Goal: Information Seeking & Learning: Find specific fact

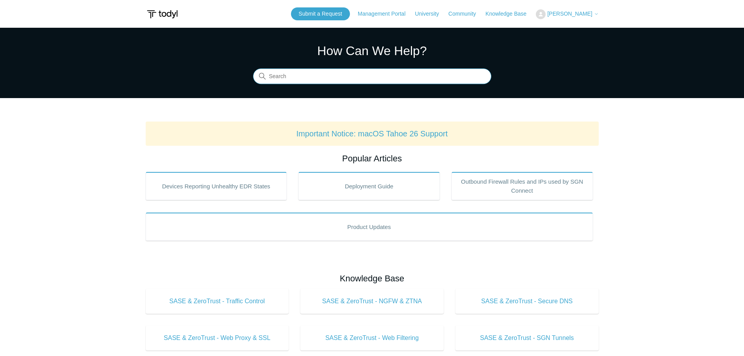
click at [354, 78] on input "Search" at bounding box center [372, 77] width 238 height 16
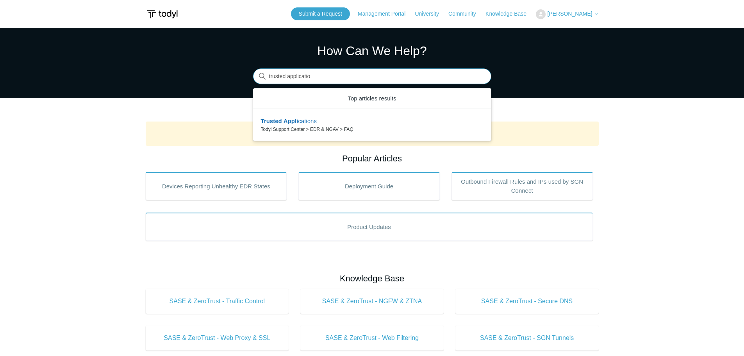
type input "trusted application"
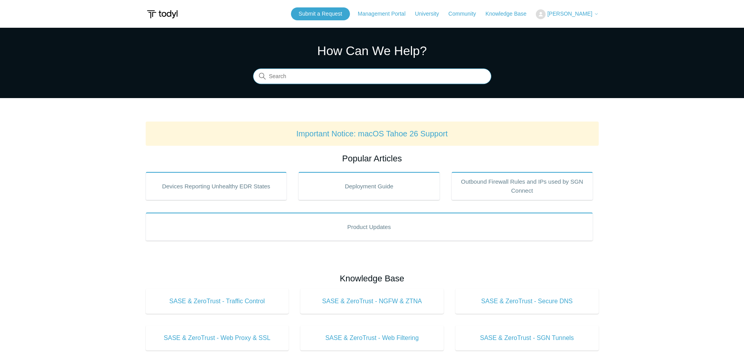
click at [347, 77] on input "Search" at bounding box center [372, 77] width 238 height 16
type input "trusted application"
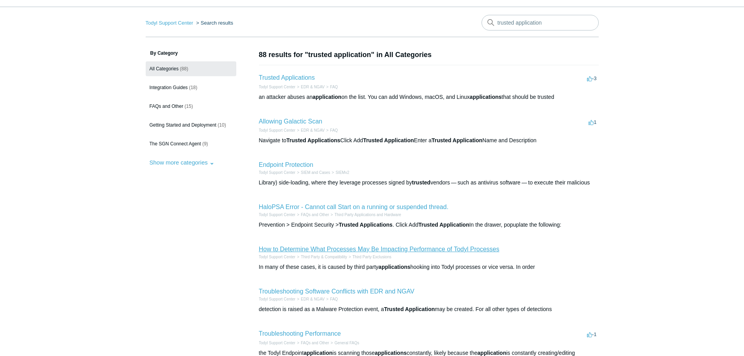
scroll to position [39, 0]
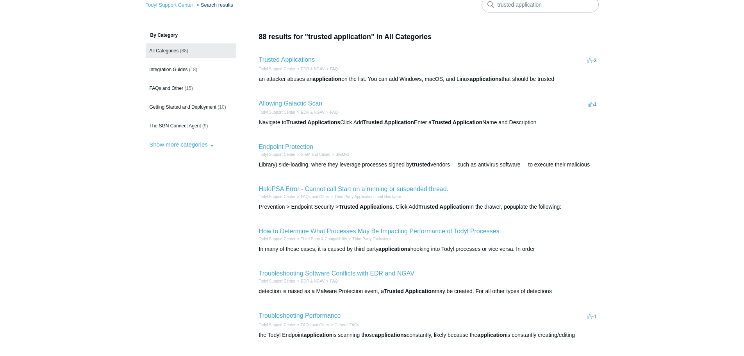
click at [231, 190] on aside "By Category All Categories (88) Integration Guides (18) FAQs and Other (15) Get…" at bounding box center [191, 254] width 91 height 444
click at [552, 7] on input "trusted application" at bounding box center [540, 5] width 117 height 16
type input "c"
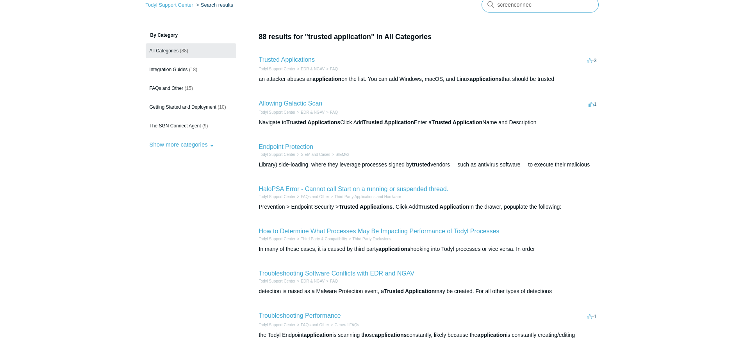
type input "screenconnect"
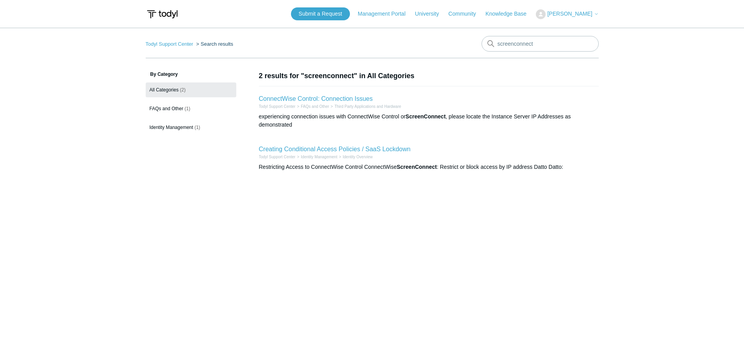
click at [663, 188] on main "Todyl Support Center Search results screenconnect By Category All Categories (2…" at bounding box center [372, 188] width 744 height 320
click at [518, 38] on input "screenconnect" at bounding box center [540, 44] width 117 height 16
click at [518, 37] on input "screenconnect" at bounding box center [540, 44] width 117 height 16
type input "trusted application"
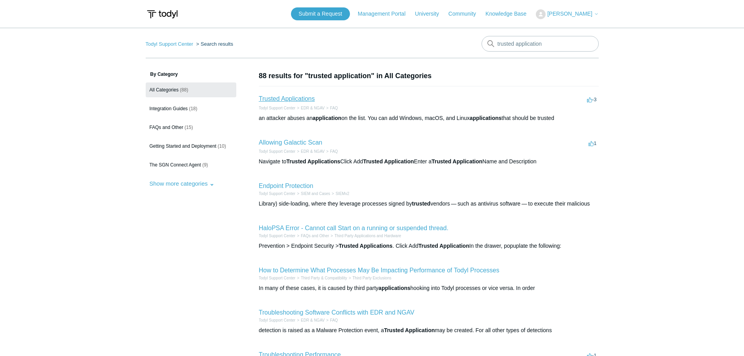
click at [303, 98] on link "Trusted Applications" at bounding box center [287, 98] width 56 height 7
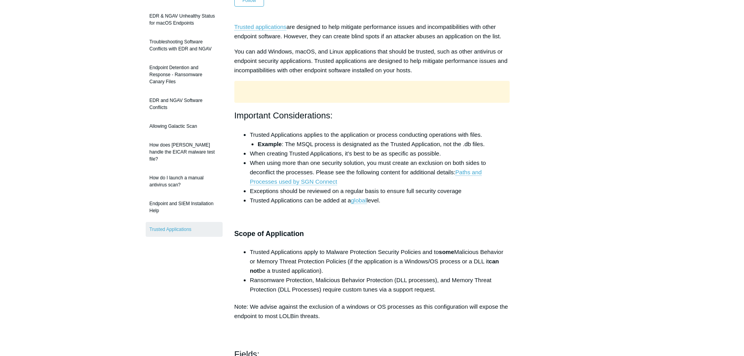
scroll to position [117, 0]
